Goal: Task Accomplishment & Management: Complete application form

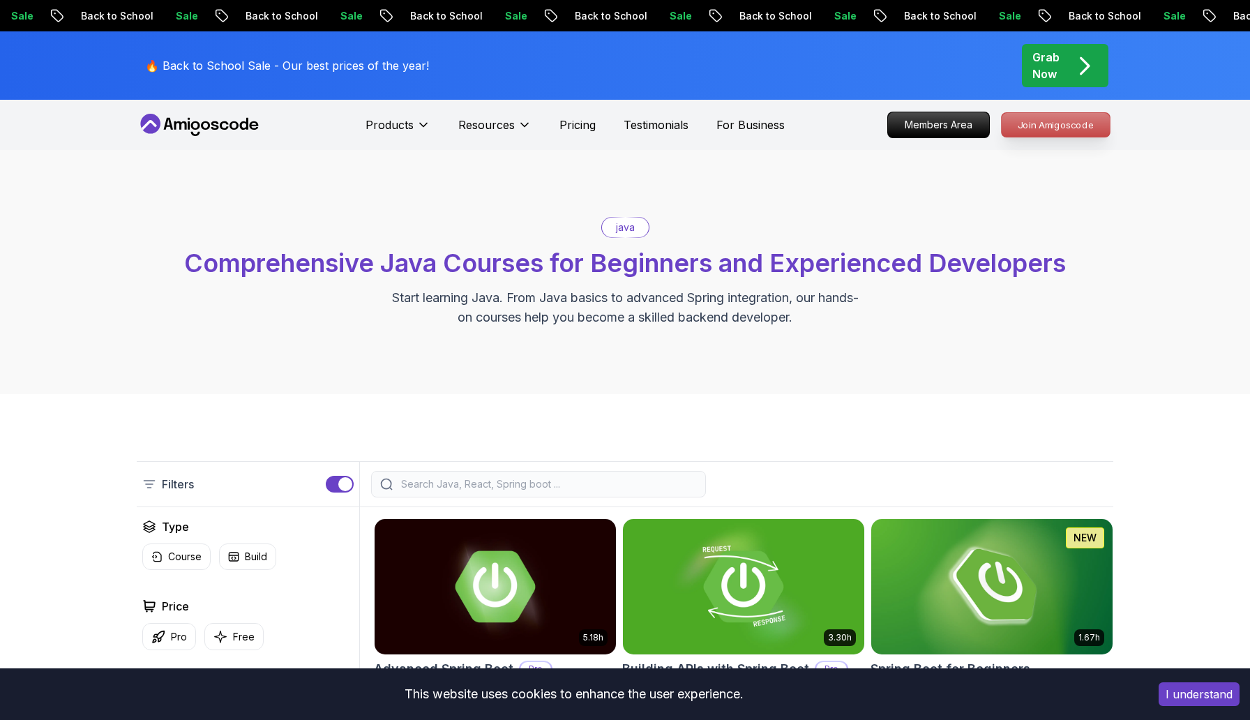
click at [1032, 119] on p "Join Amigoscode" at bounding box center [1056, 125] width 108 height 24
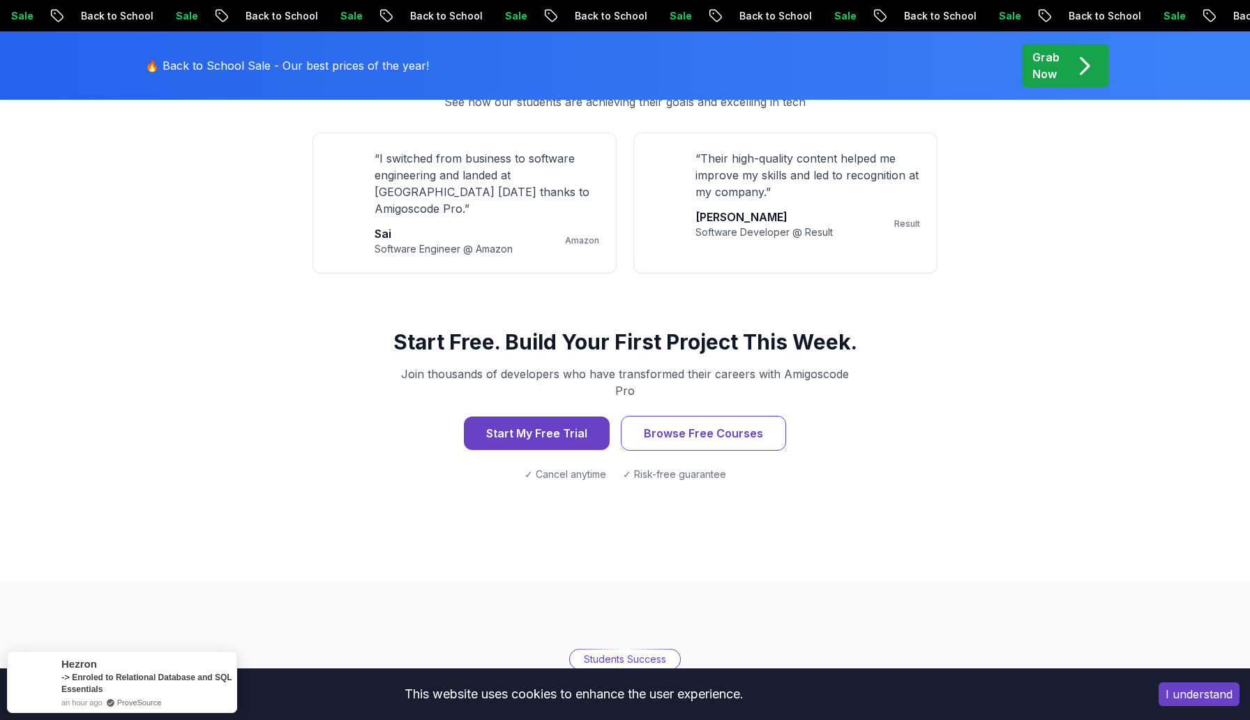
scroll to position [1321, 0]
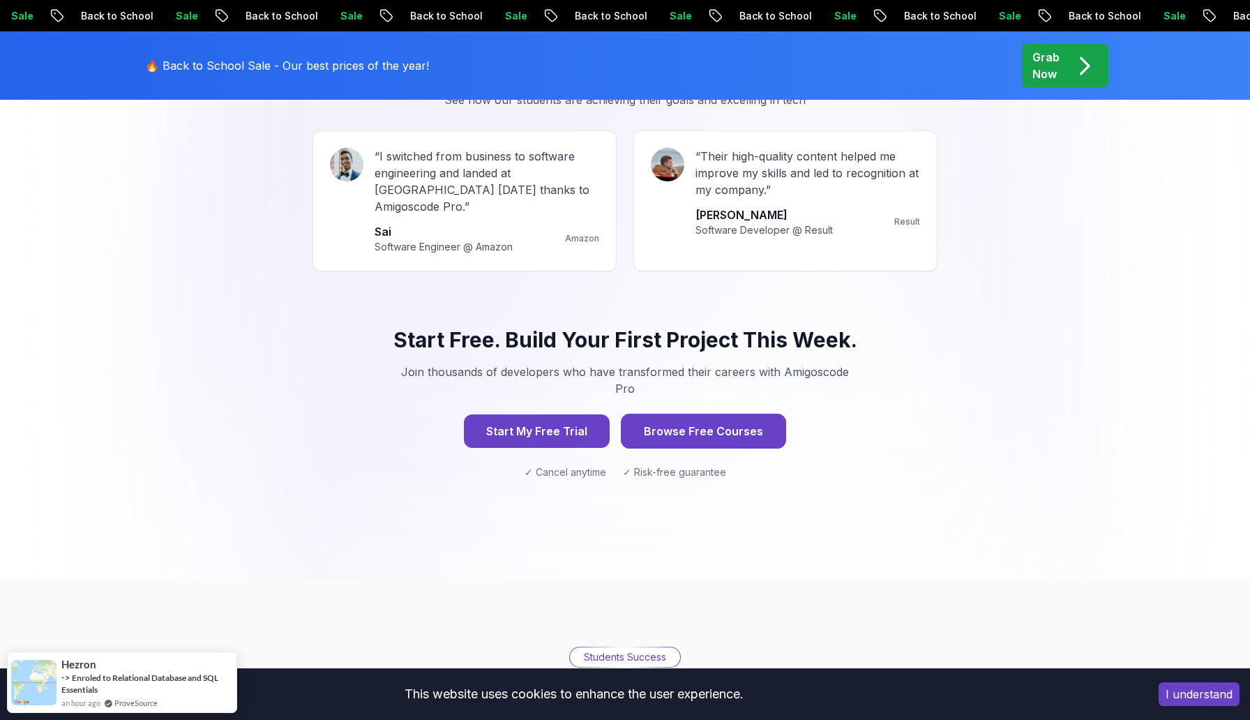
click at [715, 414] on button "Browse Free Courses" at bounding box center [703, 431] width 165 height 35
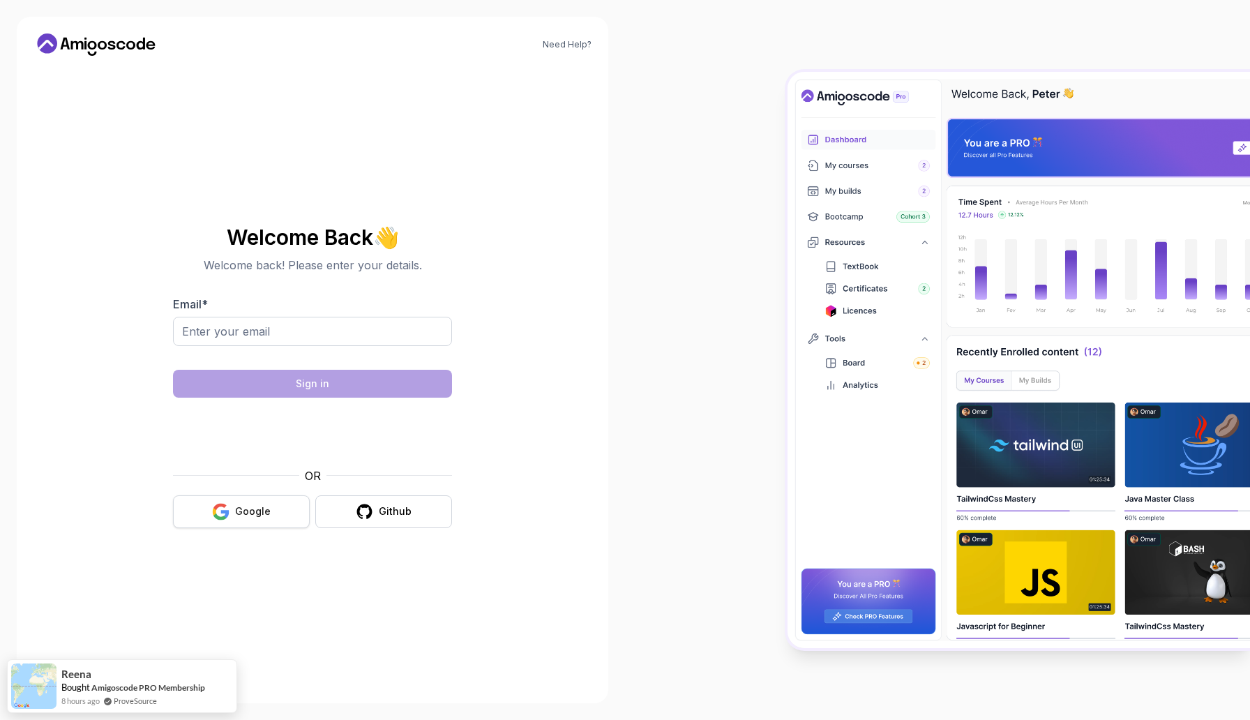
click at [292, 502] on button "Google" at bounding box center [241, 511] width 137 height 33
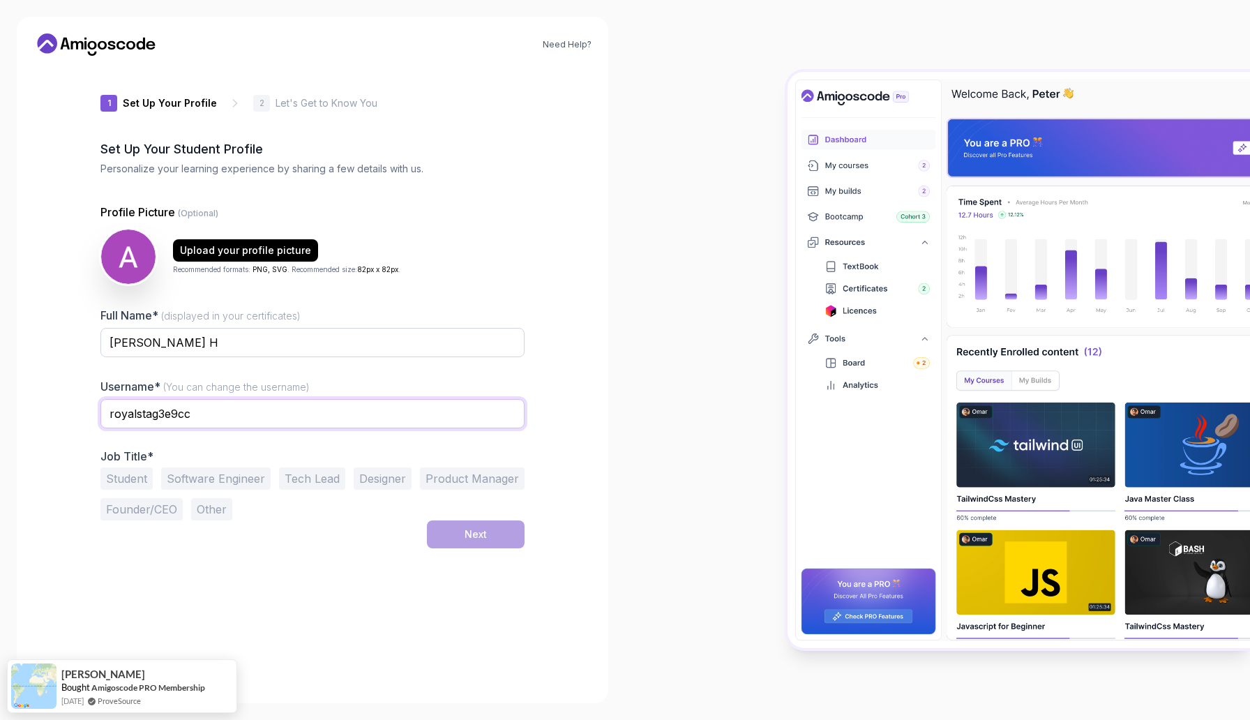
click at [151, 415] on input "royalstag3e9cc" at bounding box center [312, 413] width 424 height 29
click at [220, 414] on input "amithkashyaph" at bounding box center [312, 413] width 424 height 29
click at [208, 416] on input "amithkashyaph" at bounding box center [312, 413] width 424 height 29
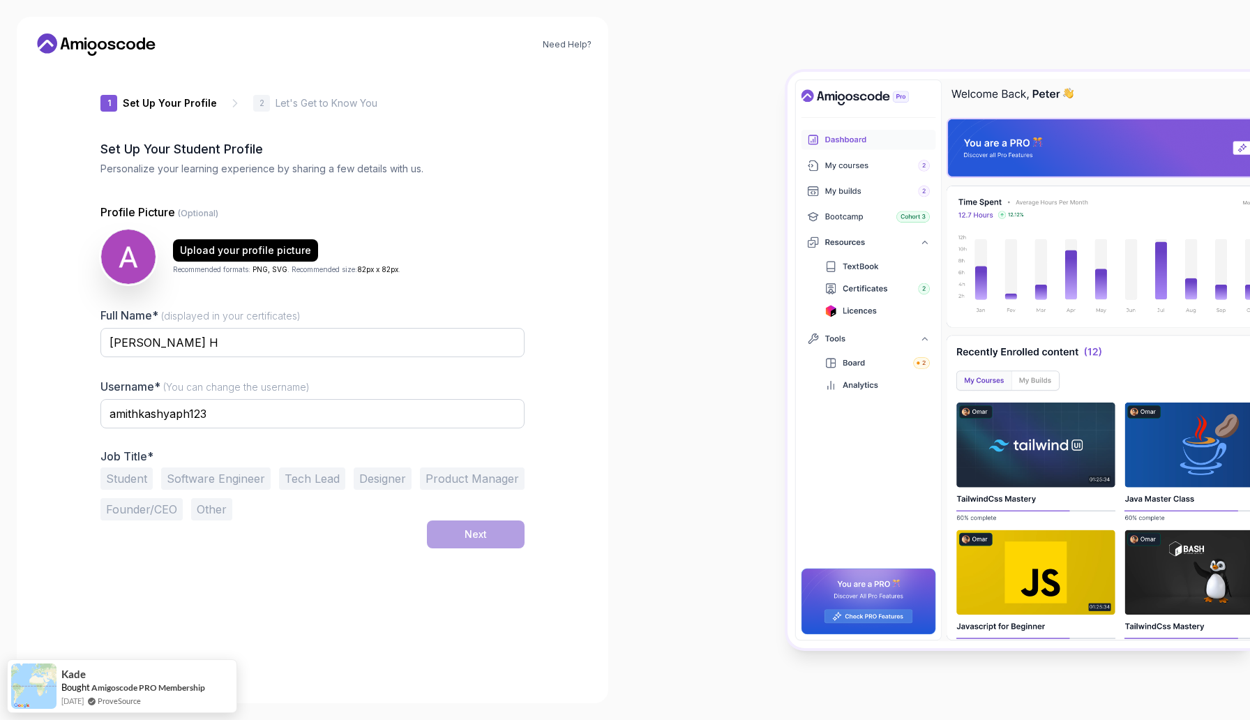
click at [186, 476] on button "Software Engineer" at bounding box center [216, 478] width 110 height 22
click at [223, 409] on input "amithkashyaph123" at bounding box center [312, 413] width 424 height 29
type input "amithkashyaph"
click at [464, 525] on button "Next" at bounding box center [476, 534] width 98 height 28
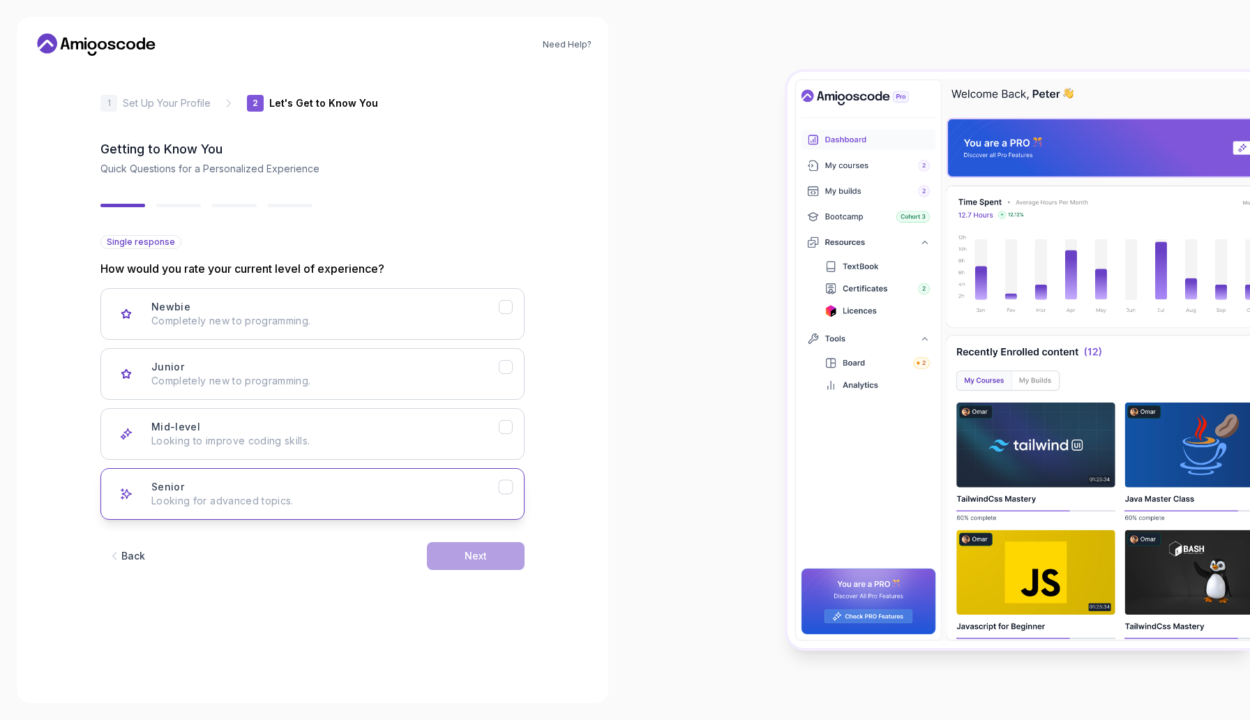
click at [368, 504] on p "Looking for advanced topics." at bounding box center [324, 501] width 347 height 14
click at [466, 561] on div "Next" at bounding box center [476, 556] width 22 height 14
click at [432, 491] on div "Full Stack Dev Java, Spring Boot, JS, React, AWS, Docker, Kubernetes" at bounding box center [324, 494] width 347 height 28
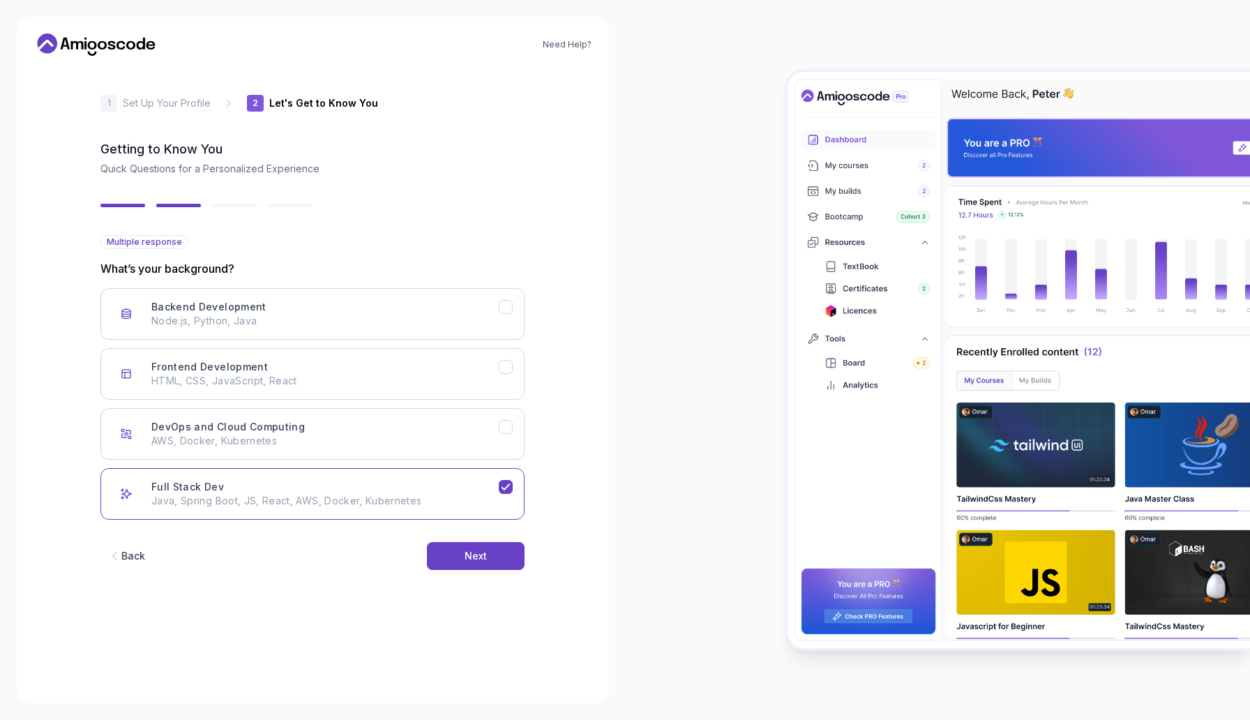
click at [486, 572] on div "Back Next" at bounding box center [312, 556] width 424 height 73
click at [486, 558] on button "Next" at bounding box center [476, 556] width 98 height 28
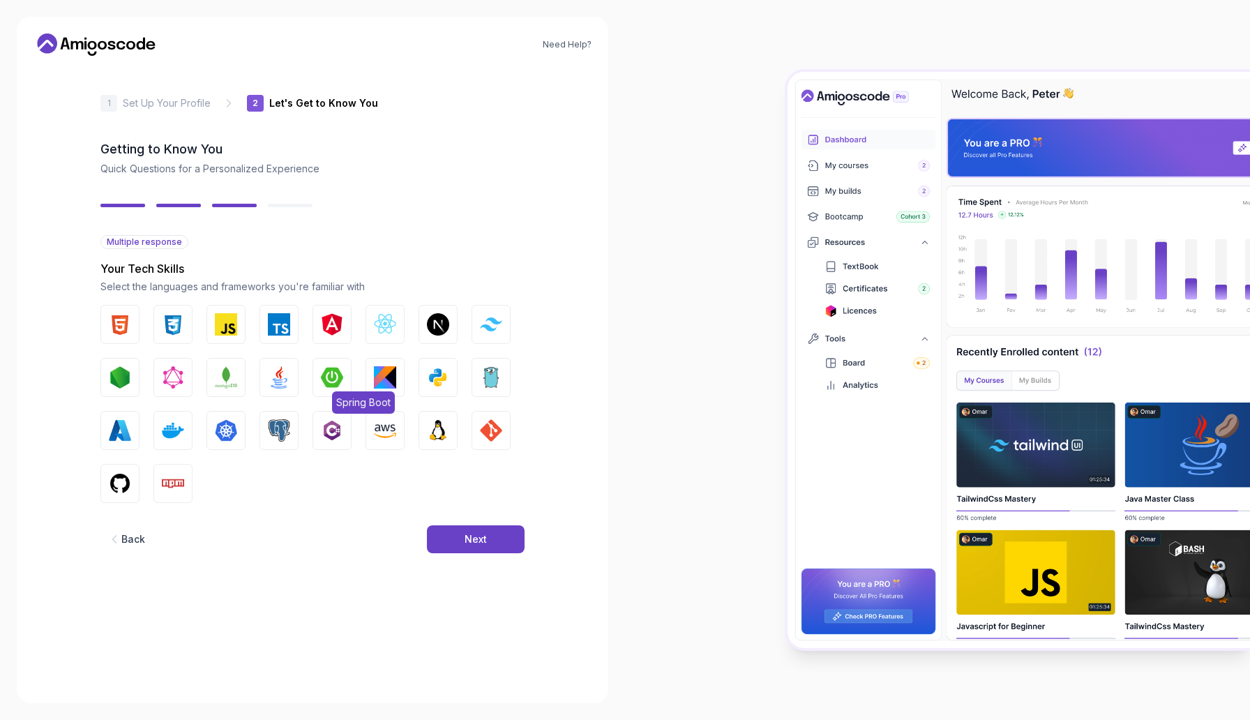
click at [336, 370] on img "button" at bounding box center [332, 377] width 22 height 22
click at [290, 370] on button "Java" at bounding box center [278, 377] width 39 height 39
click at [375, 329] on img "button" at bounding box center [385, 324] width 22 height 22
click at [421, 325] on button "Next.js" at bounding box center [438, 324] width 39 height 39
click at [481, 331] on img "button" at bounding box center [491, 323] width 22 height 13
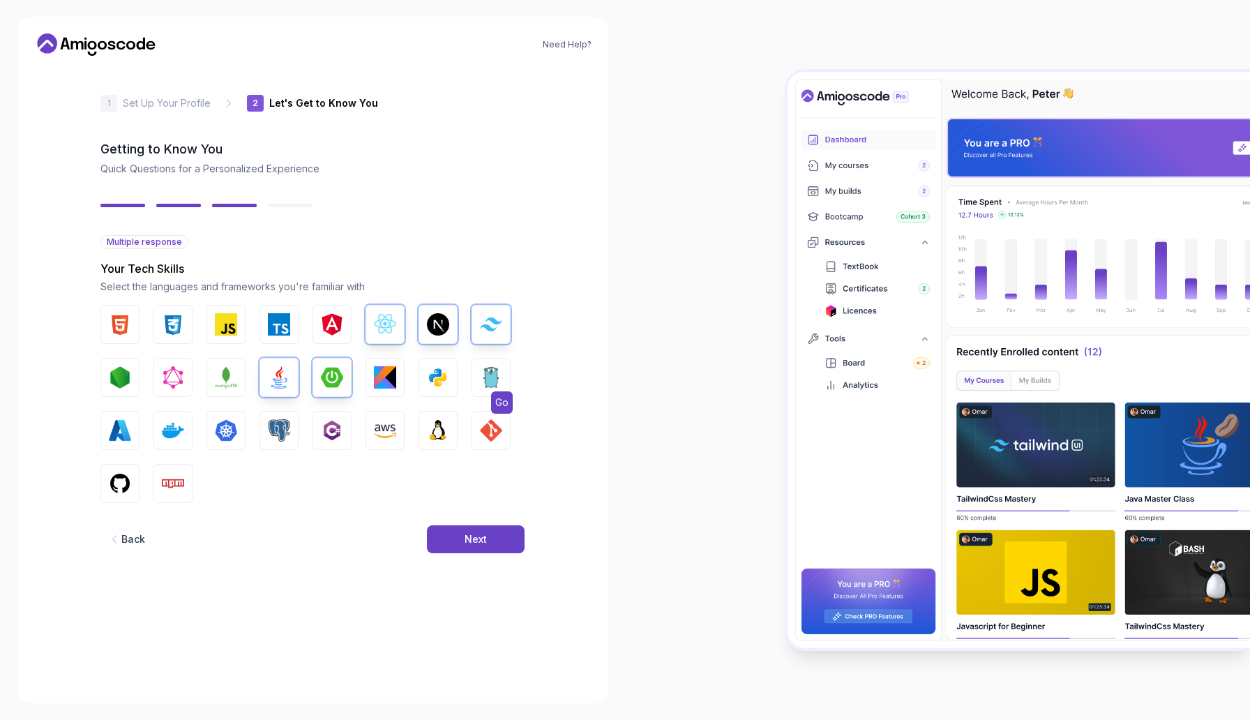
click at [483, 372] on img "button" at bounding box center [491, 377] width 22 height 22
click at [488, 411] on button "GIT" at bounding box center [491, 430] width 39 height 39
click at [391, 434] on img "button" at bounding box center [385, 430] width 22 height 22
click at [172, 430] on img "button" at bounding box center [173, 430] width 22 height 22
click at [129, 482] on img "button" at bounding box center [120, 483] width 22 height 22
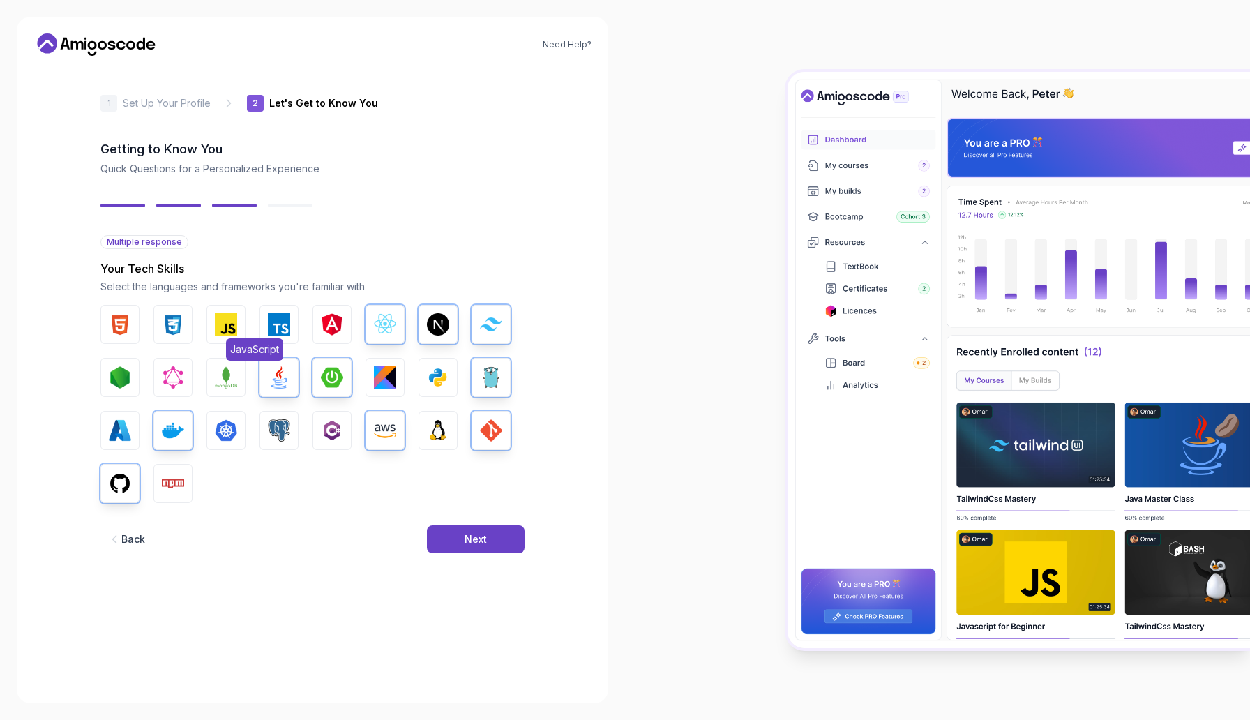
click at [210, 319] on button "JavaScript" at bounding box center [225, 324] width 39 height 39
click at [261, 327] on button "TypeScript" at bounding box center [278, 324] width 39 height 39
click at [469, 541] on div "Next" at bounding box center [476, 539] width 22 height 14
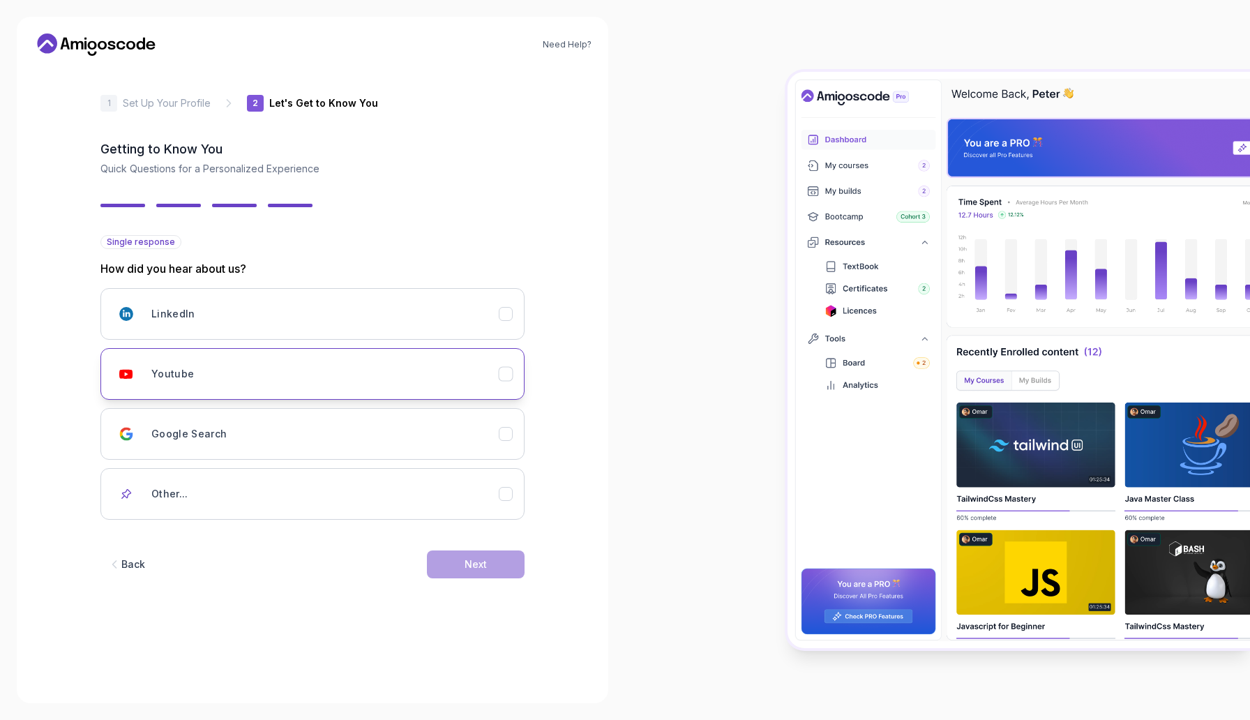
click at [506, 370] on icon "Youtube" at bounding box center [505, 374] width 13 height 13
click at [469, 576] on button "Next" at bounding box center [476, 564] width 98 height 28
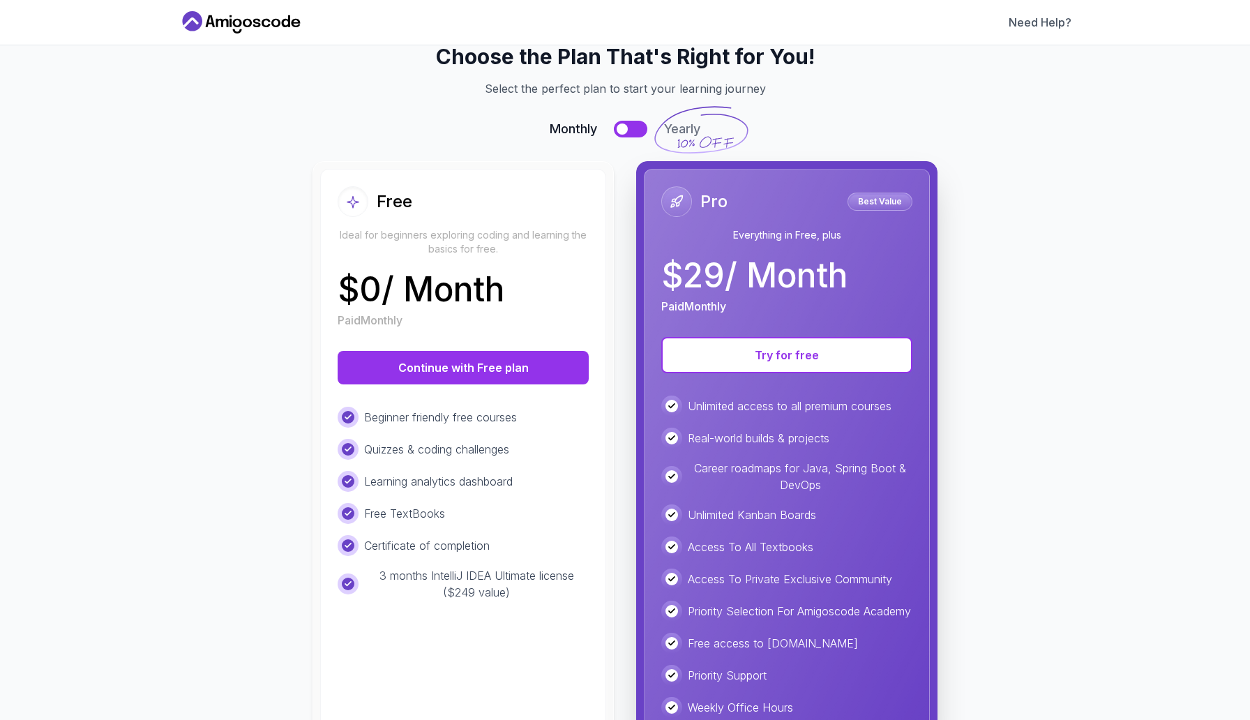
scroll to position [104, 0]
